Goal: Transaction & Acquisition: Obtain resource

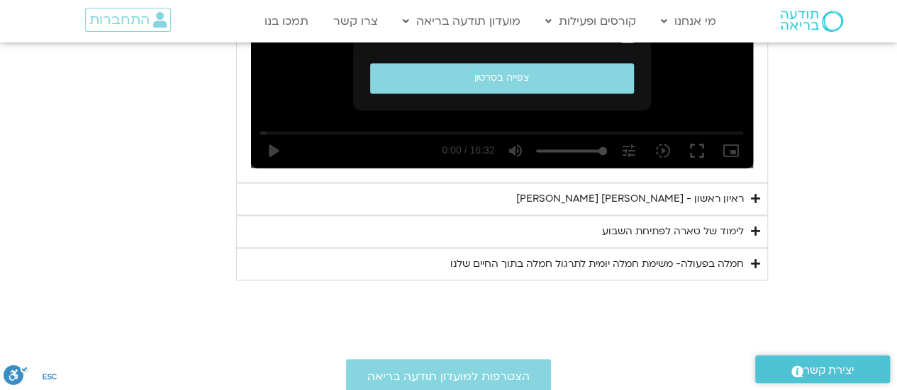
scroll to position [984, 0]
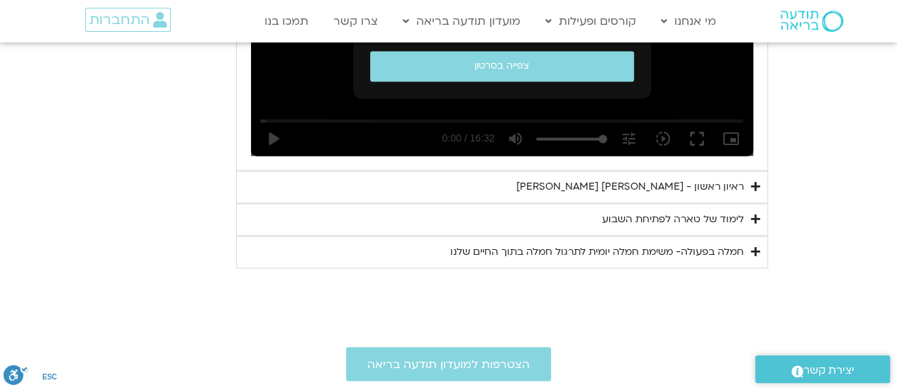
click at [592, 182] on div "ראיון ראשון - [PERSON_NAME] [PERSON_NAME]" at bounding box center [629, 187] width 227 height 17
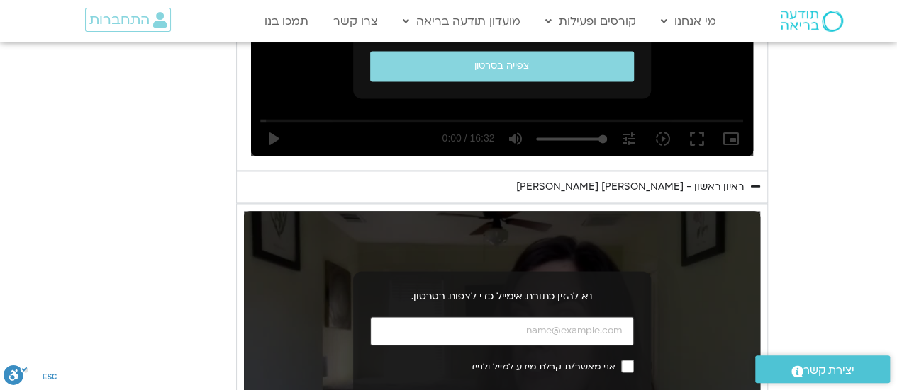
click at [503, 334] on input "כתובת אימייל" at bounding box center [502, 331] width 264 height 29
type input "[EMAIL_ADDRESS][DOMAIN_NAME]"
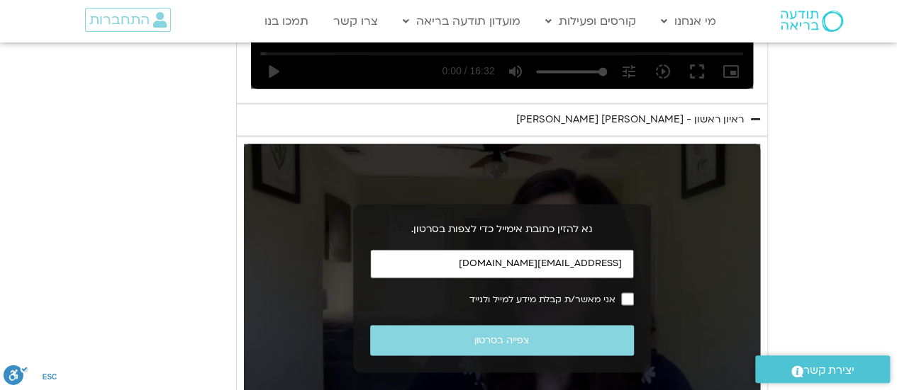
scroll to position [1052, 0]
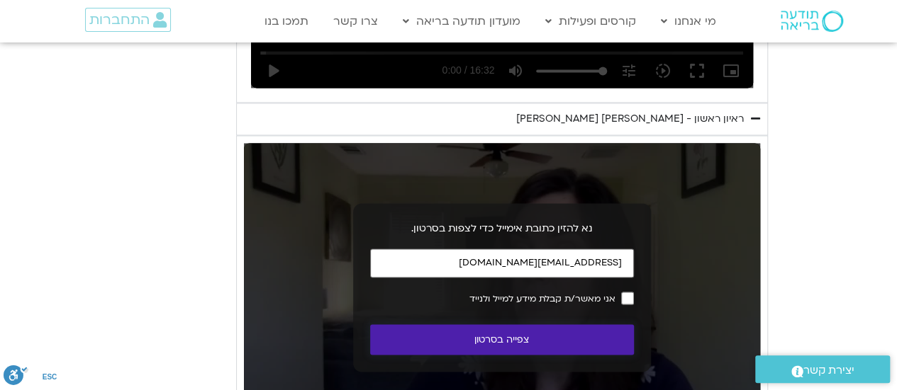
click at [581, 332] on button "צפייה בסרטון" at bounding box center [502, 340] width 264 height 30
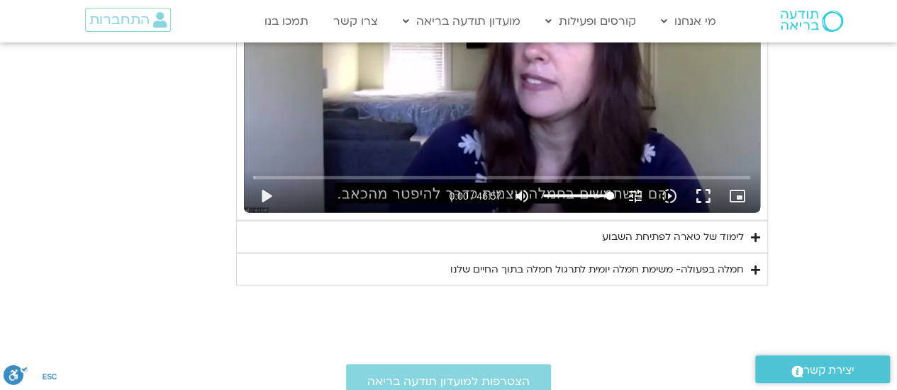
scroll to position [1276, 0]
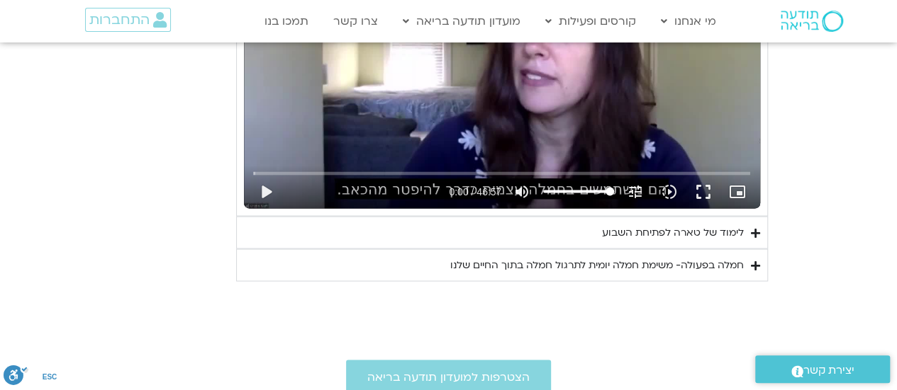
click at [619, 225] on div "לימוד של טארה לפתיחת השבוע" at bounding box center [673, 232] width 142 height 17
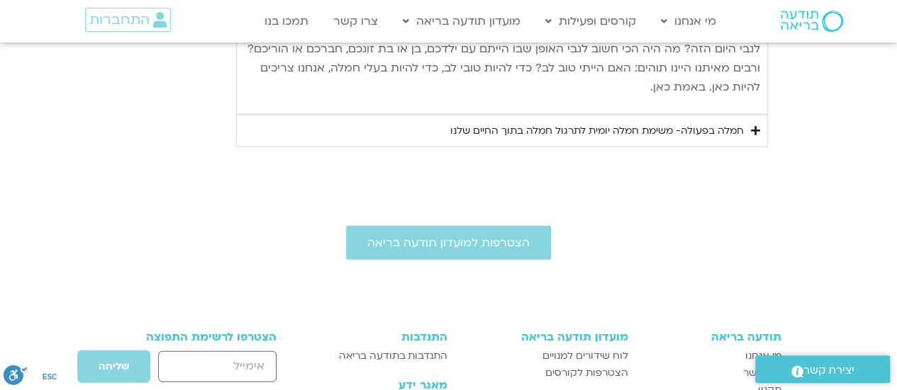
scroll to position [1892, 0]
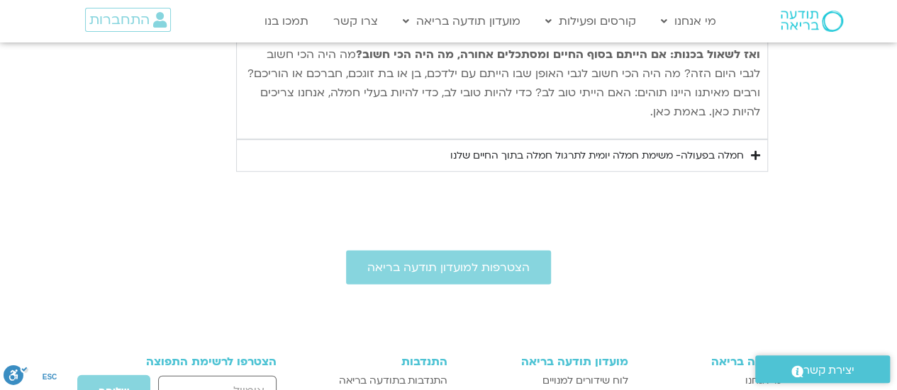
click at [731, 143] on summary "חמלה בפעולה- משימת חמלה יומית לתרגול חמלה בתוך החיים שלנו" at bounding box center [502, 156] width 532 height 33
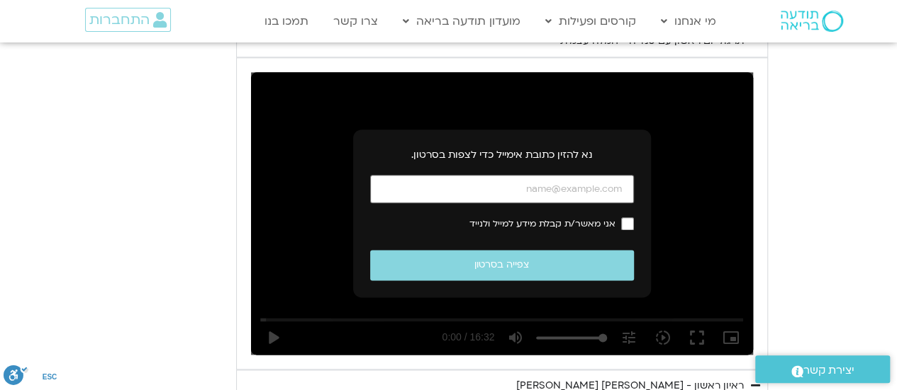
scroll to position [784, 0]
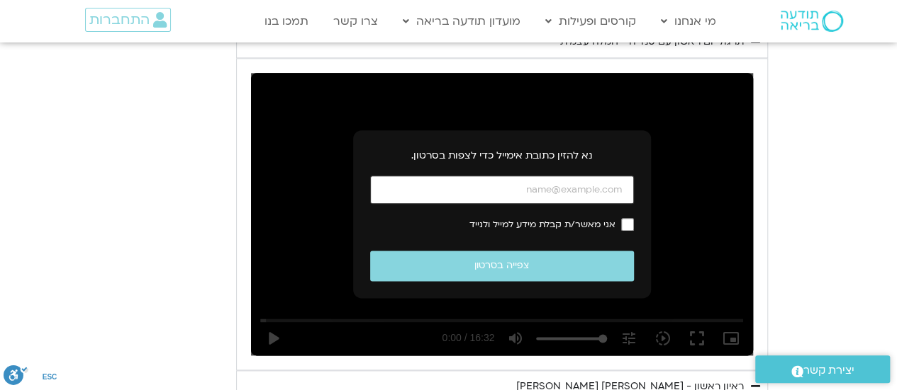
click at [580, 192] on input "כתובת אימייל" at bounding box center [502, 190] width 264 height 29
type input "[EMAIL_ADDRESS][DOMAIN_NAME]"
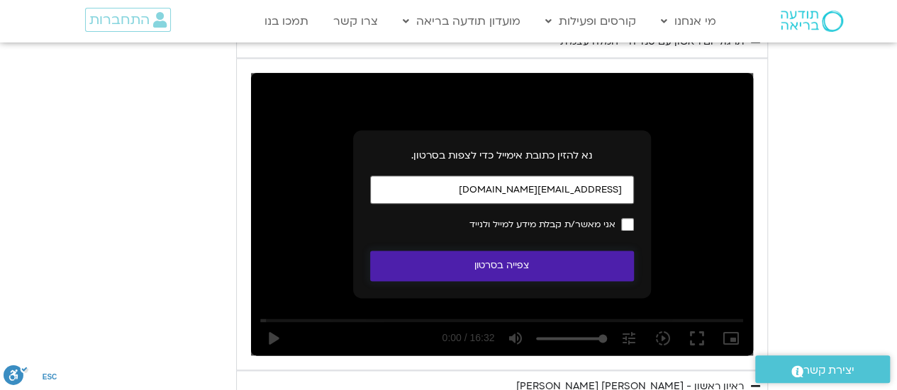
click at [580, 259] on button "צפייה בסרטון" at bounding box center [502, 266] width 264 height 30
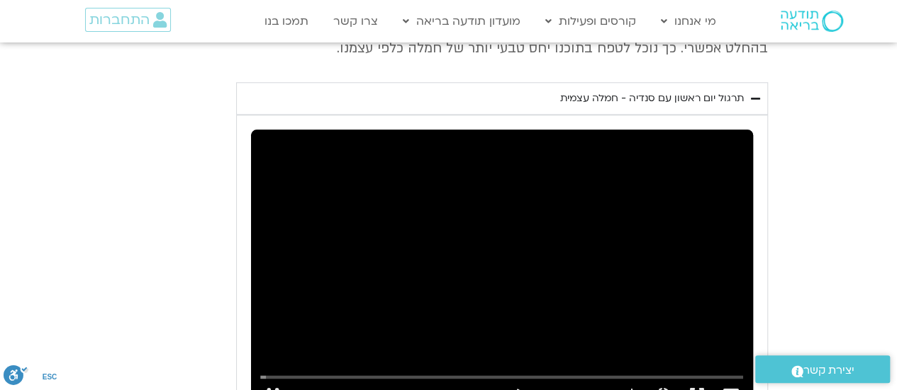
scroll to position [787, 0]
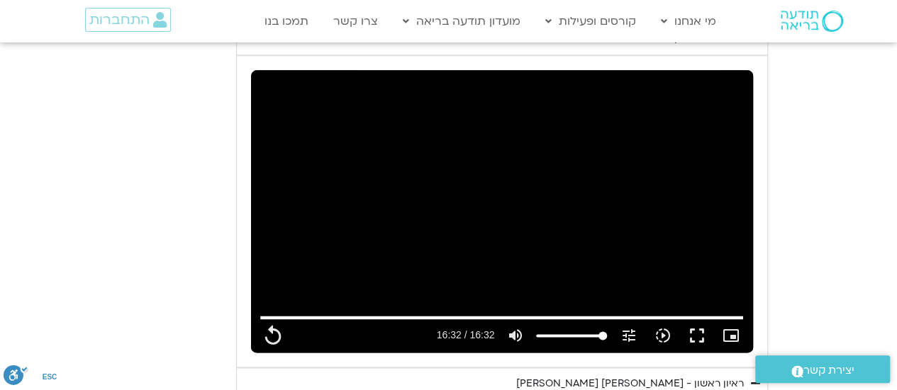
type input "992.52"
